Goal: Browse casually: Explore the website without a specific task or goal

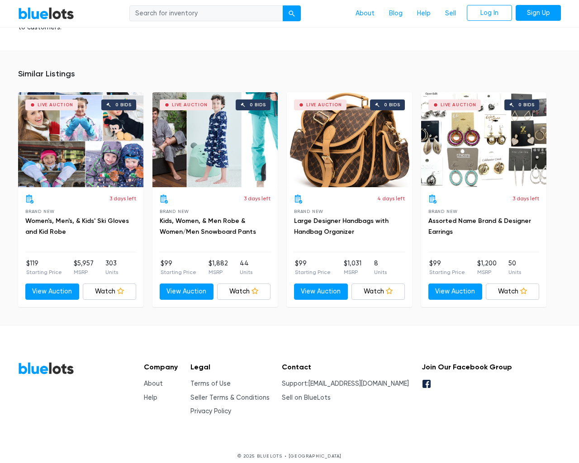
scroll to position [665, 0]
type input "the"
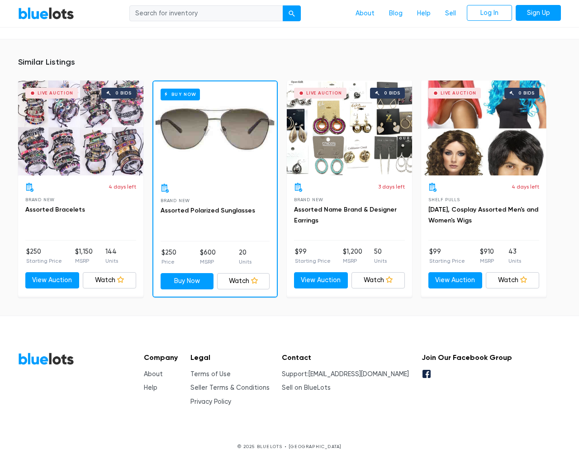
scroll to position [698, 0]
type input "the"
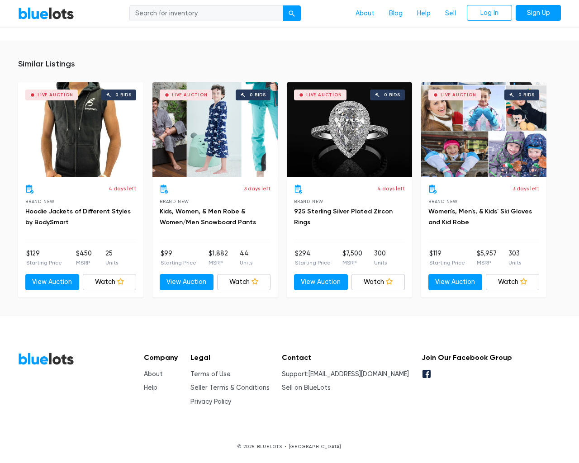
scroll to position [602, 0]
type input "the"
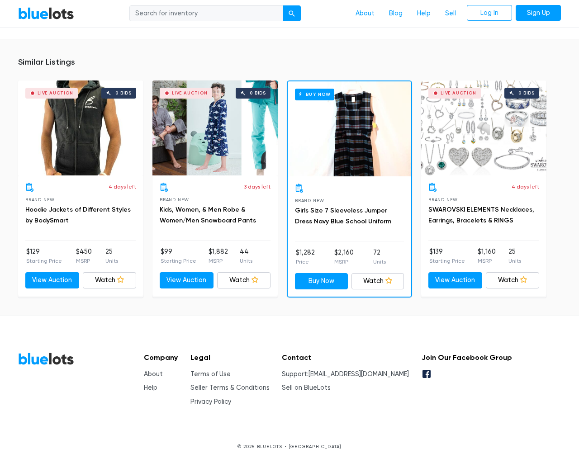
scroll to position [604, 0]
type input "the"
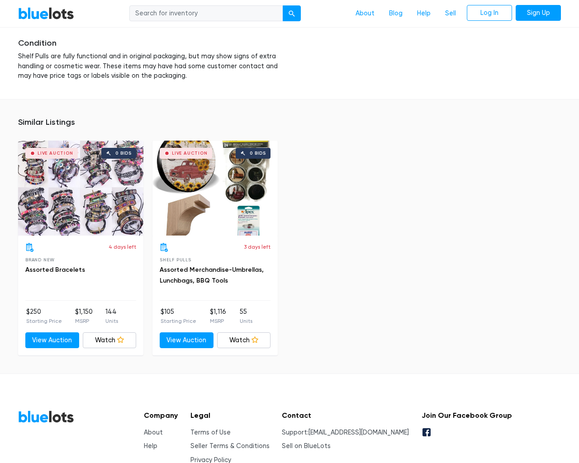
scroll to position [1422, 0]
type input "the"
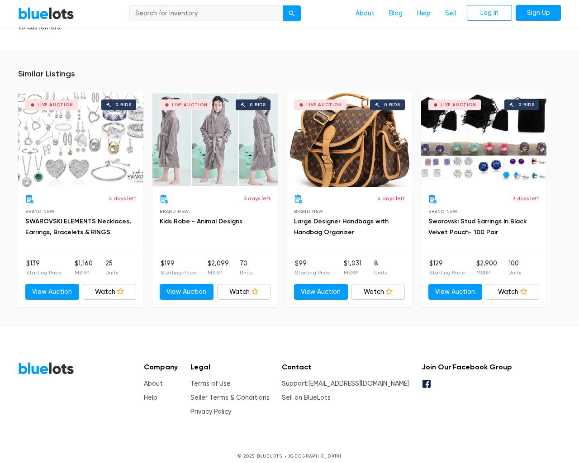
scroll to position [602, 0]
type input "the"
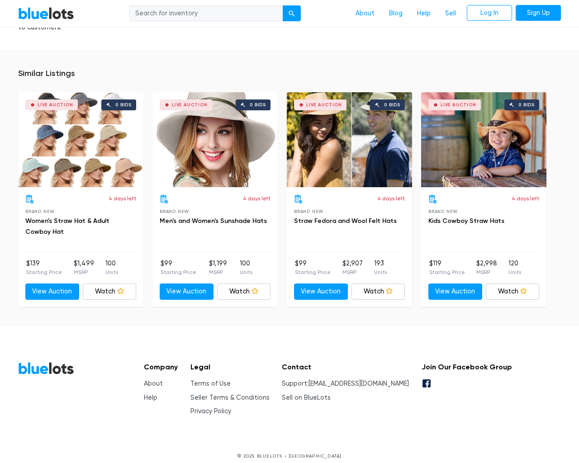
scroll to position [661, 0]
type input "the"
